Goal: Information Seeking & Learning: Learn about a topic

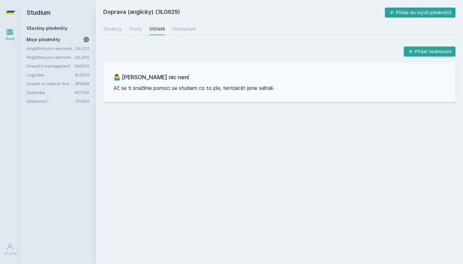
click at [12, 35] on icon at bounding box center [10, 32] width 8 height 8
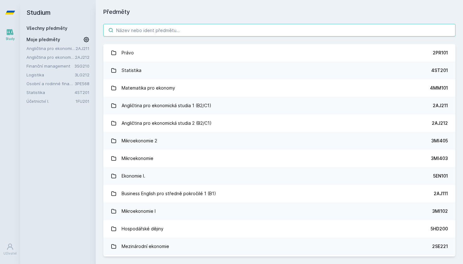
click at [151, 31] on input "search" at bounding box center [279, 30] width 352 height 13
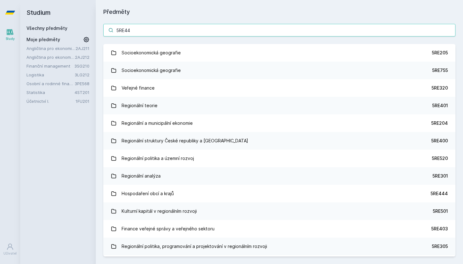
type input "5RE446"
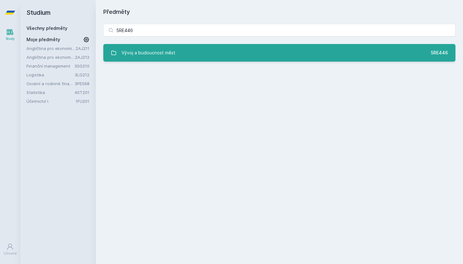
click at [201, 49] on link "Vývoj a budoucnost měst 5RE446" at bounding box center [279, 53] width 352 height 18
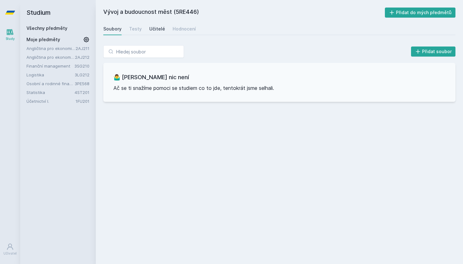
click at [155, 25] on link "Učitelé" at bounding box center [157, 29] width 16 height 13
click at [134, 31] on div "Testy" at bounding box center [135, 29] width 13 height 6
click at [121, 31] on div "Soubory" at bounding box center [112, 29] width 18 height 6
click at [172, 28] on div "Hodnocení" at bounding box center [183, 29] width 23 height 6
click at [117, 30] on div "Soubory" at bounding box center [112, 29] width 18 height 6
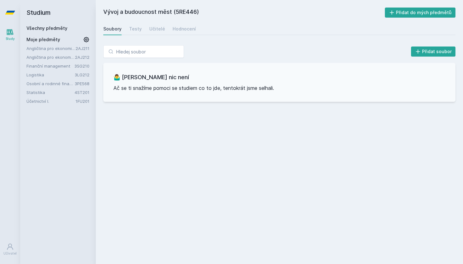
click at [12, 30] on icon at bounding box center [10, 32] width 8 height 8
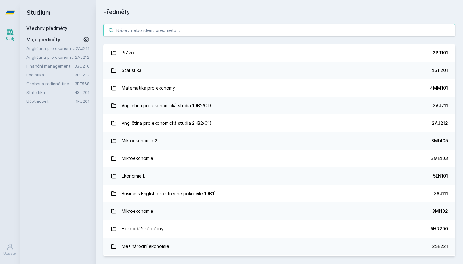
click at [130, 36] on input "search" at bounding box center [279, 30] width 352 height 13
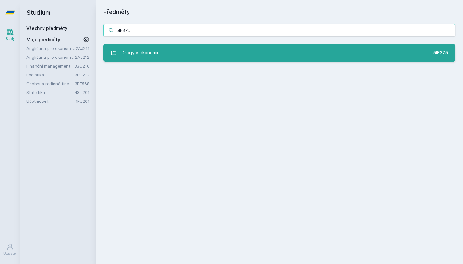
type input "5IE375"
click at [172, 56] on link "Drogy v ekonomii 5IE375" at bounding box center [279, 53] width 352 height 18
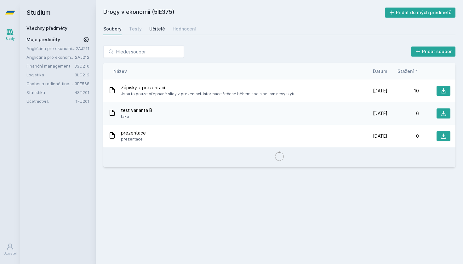
click at [151, 27] on div "Učitelé" at bounding box center [157, 29] width 16 height 6
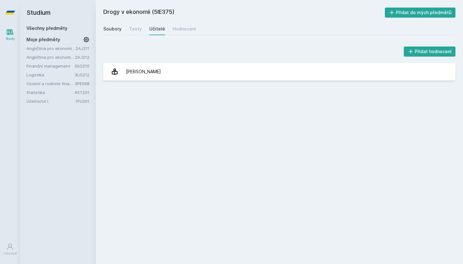
click at [116, 30] on div "Soubory" at bounding box center [112, 29] width 18 height 6
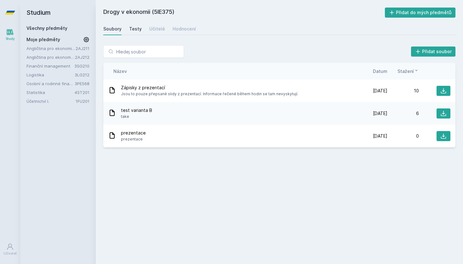
click at [136, 30] on div "Testy" at bounding box center [135, 29] width 13 height 6
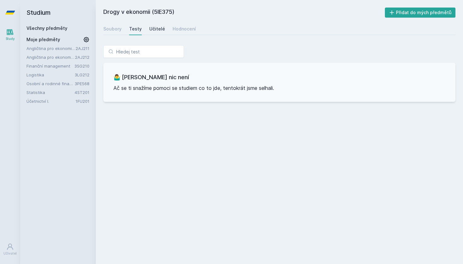
click at [160, 31] on div "Učitelé" at bounding box center [157, 29] width 16 height 6
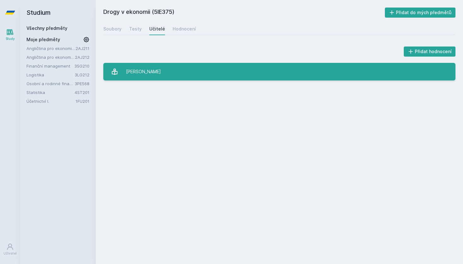
click at [150, 78] on div "[PERSON_NAME]" at bounding box center [143, 71] width 35 height 13
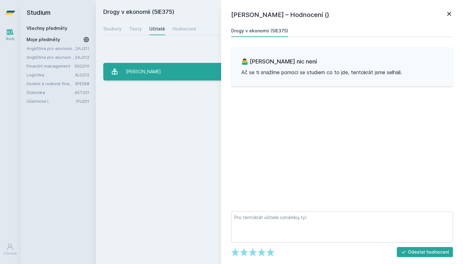
click at [159, 73] on div "[PERSON_NAME]" at bounding box center [143, 71] width 35 height 13
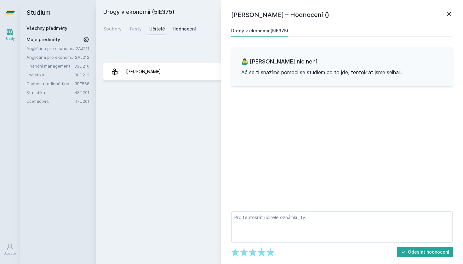
click at [177, 30] on div "Hodnocení" at bounding box center [183, 29] width 23 height 6
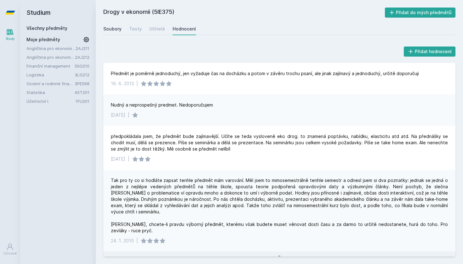
click at [118, 28] on div "Soubory" at bounding box center [112, 29] width 18 height 6
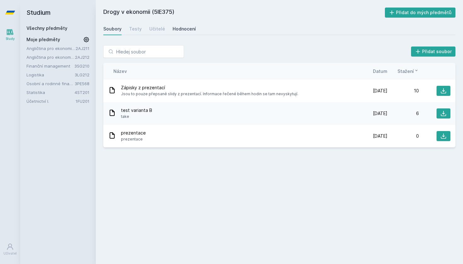
click at [192, 32] on div "Hodnocení" at bounding box center [183, 29] width 23 height 6
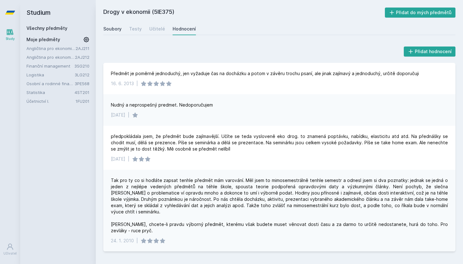
click at [116, 28] on div "Soubory" at bounding box center [112, 29] width 18 height 6
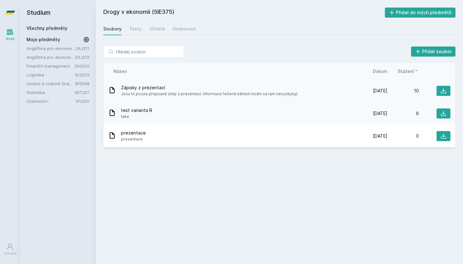
click at [436, 92] on div at bounding box center [434, 91] width 31 height 10
click at [447, 91] on button at bounding box center [443, 91] width 14 height 10
click at [238, 17] on h2 "Drogy v ekonomii (5IE375)" at bounding box center [243, 13] width 281 height 10
